Goal: Task Accomplishment & Management: Use online tool/utility

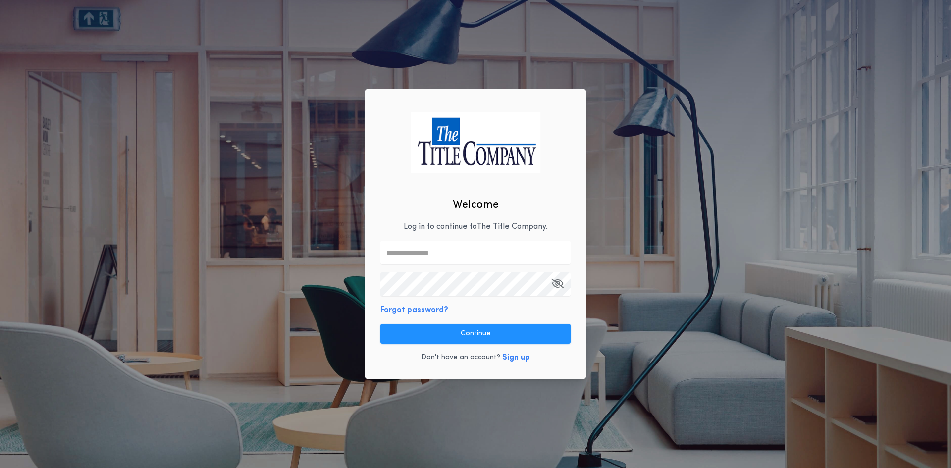
click at [420, 251] on input "text" at bounding box center [475, 253] width 190 height 24
type input "**********"
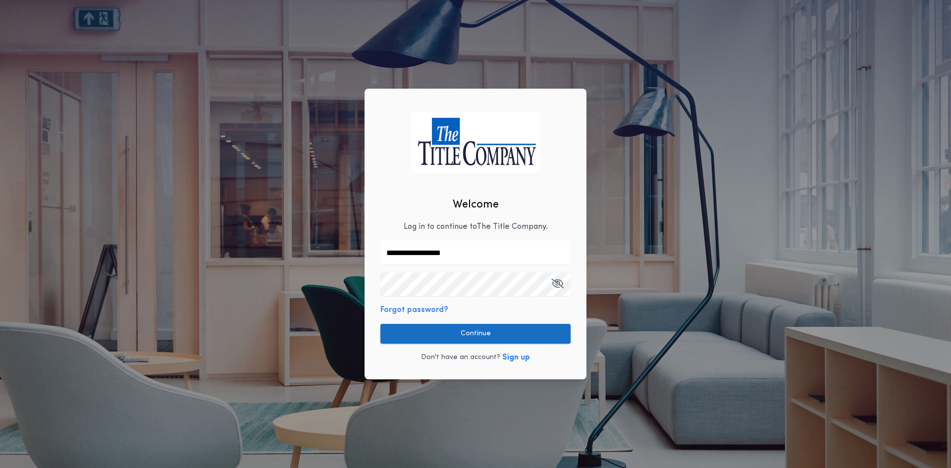
click at [441, 330] on button "Continue" at bounding box center [475, 334] width 190 height 20
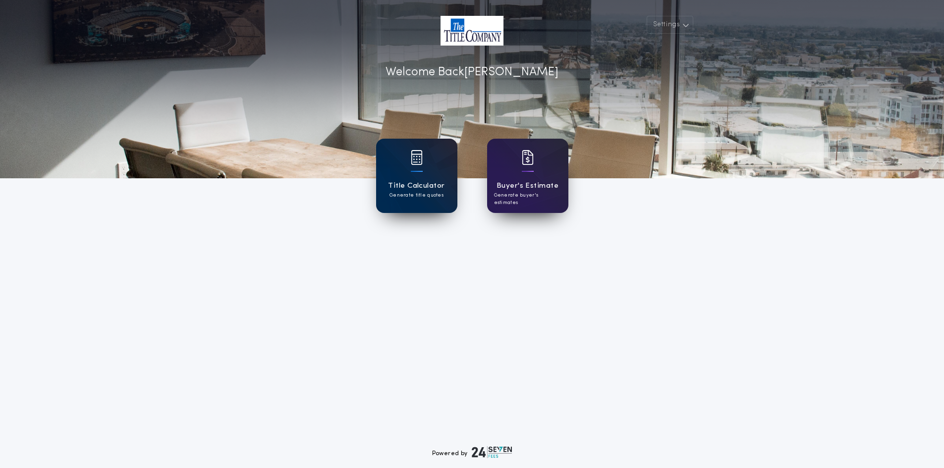
click at [414, 189] on h1 "Title Calculator" at bounding box center [416, 185] width 56 height 11
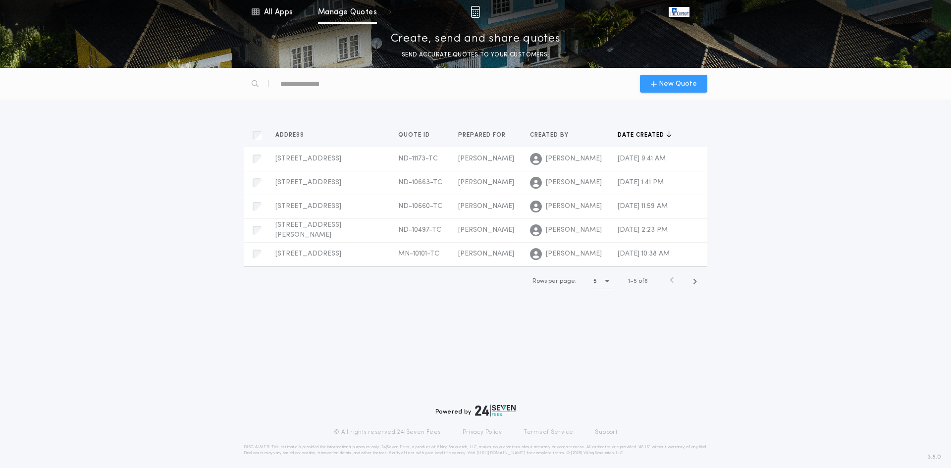
click at [662, 81] on span "New Quote" at bounding box center [678, 84] width 38 height 10
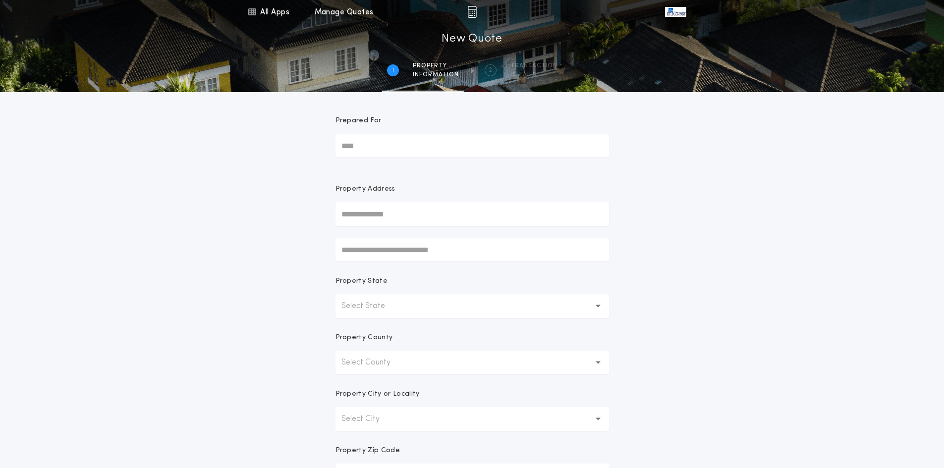
click at [371, 147] on input "Prepared For" at bounding box center [471, 146] width 273 height 24
type input "****"
click at [378, 213] on input "text" at bounding box center [471, 214] width 273 height 24
type input "**********"
click at [415, 235] on button "[STREET_ADDRESS][PERSON_NAME]" at bounding box center [471, 233] width 273 height 15
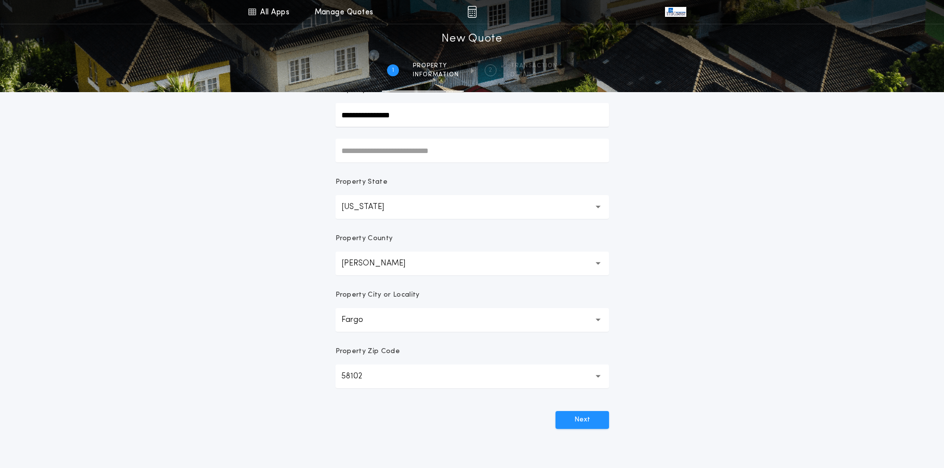
scroll to position [177, 0]
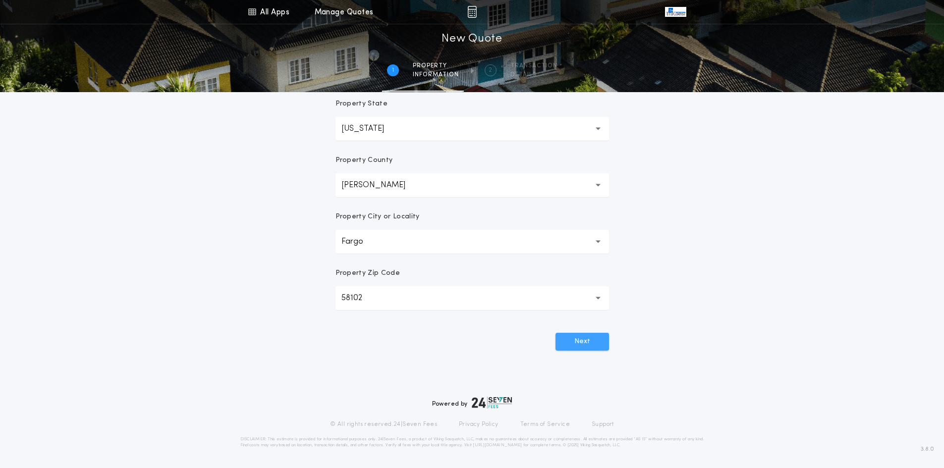
click at [572, 339] on button "Next" at bounding box center [582, 342] width 54 height 18
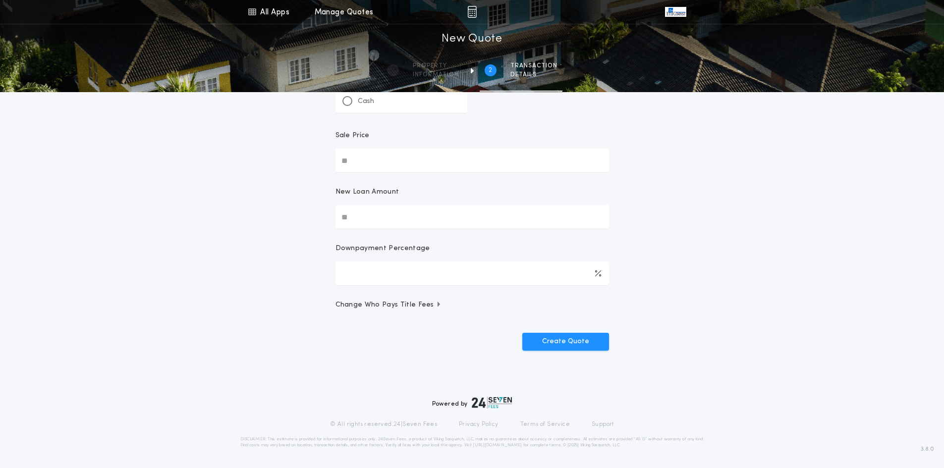
scroll to position [0, 0]
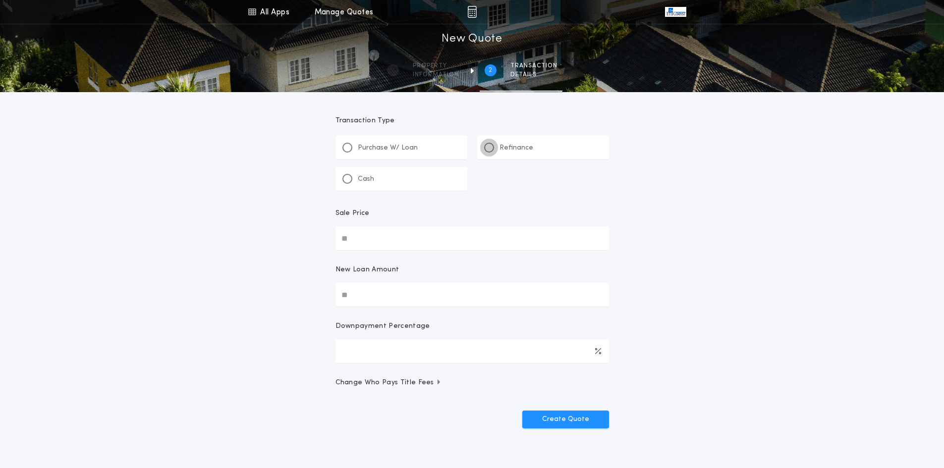
click at [485, 146] on div at bounding box center [489, 148] width 10 height 10
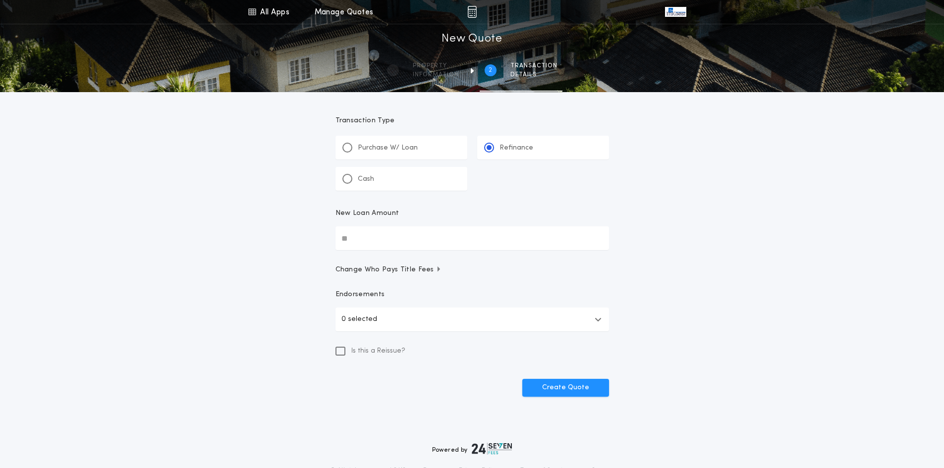
drag, startPoint x: 360, startPoint y: 242, endPoint x: 352, endPoint y: 239, distance: 8.5
click at [352, 239] on input "New Loan Amount" at bounding box center [471, 238] width 273 height 24
type input "********"
click at [437, 270] on icon "button" at bounding box center [438, 269] width 2 height 5
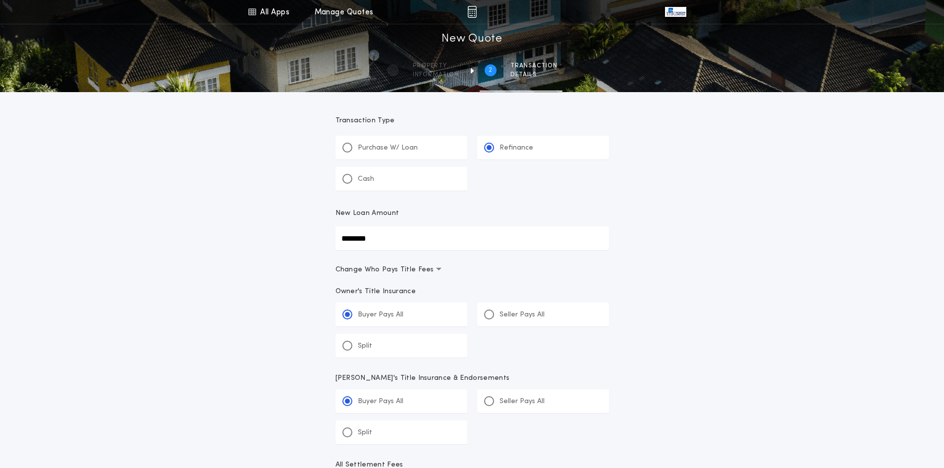
click at [717, 310] on div "All Apps Title Calculator Buyer's Estimate Menu All Apps Manage Quotes 2 /2 New…" at bounding box center [472, 390] width 944 height 781
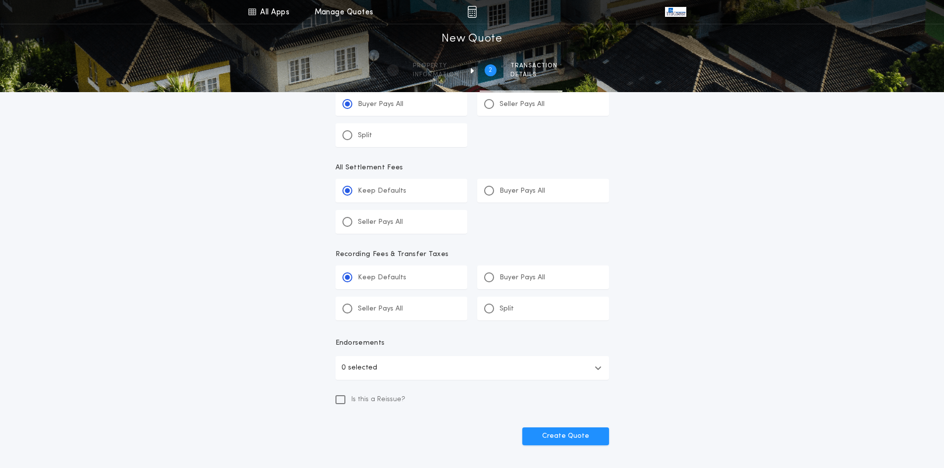
scroll to position [392, 0]
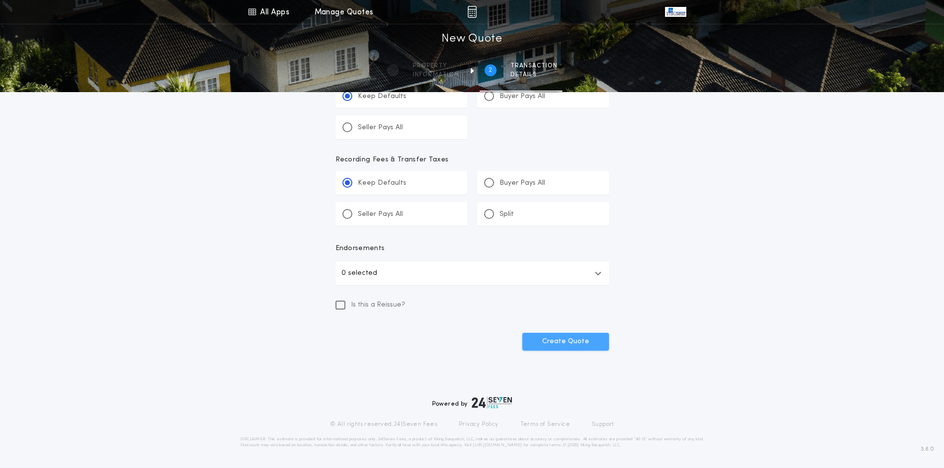
click at [547, 341] on button "Create Quote" at bounding box center [565, 342] width 87 height 18
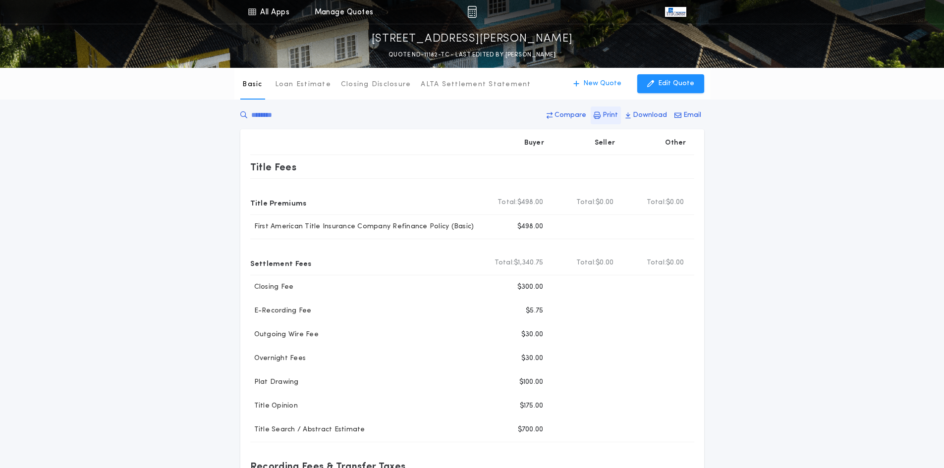
click at [606, 113] on p "Print" at bounding box center [609, 115] width 15 height 10
